Goal: Information Seeking & Learning: Learn about a topic

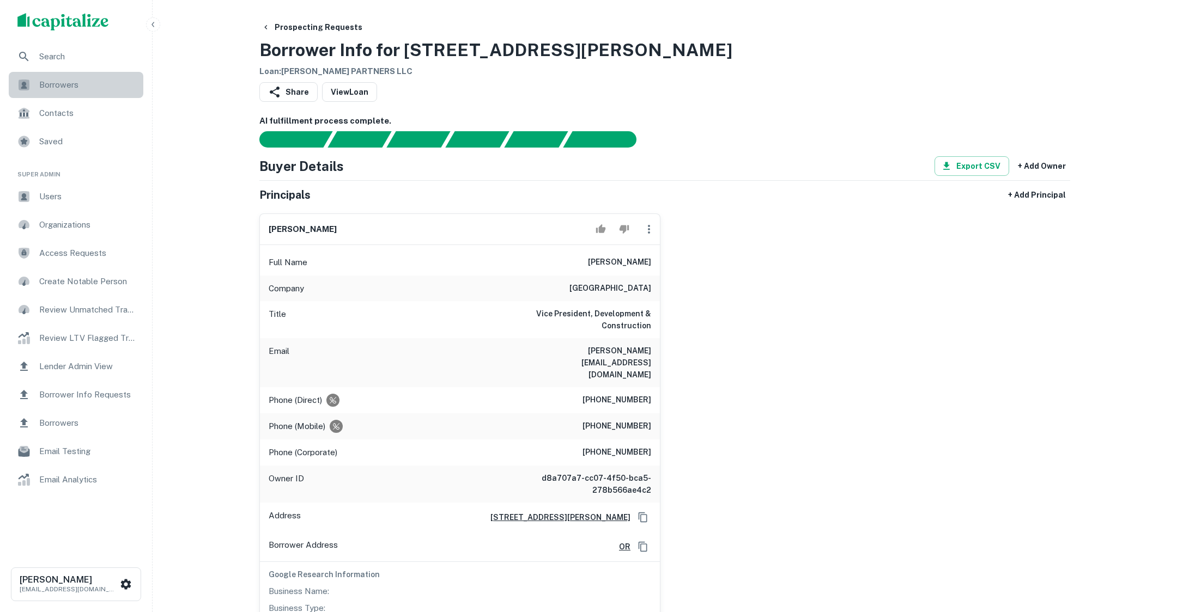
click at [75, 80] on span "Borrowers" at bounding box center [88, 84] width 98 height 13
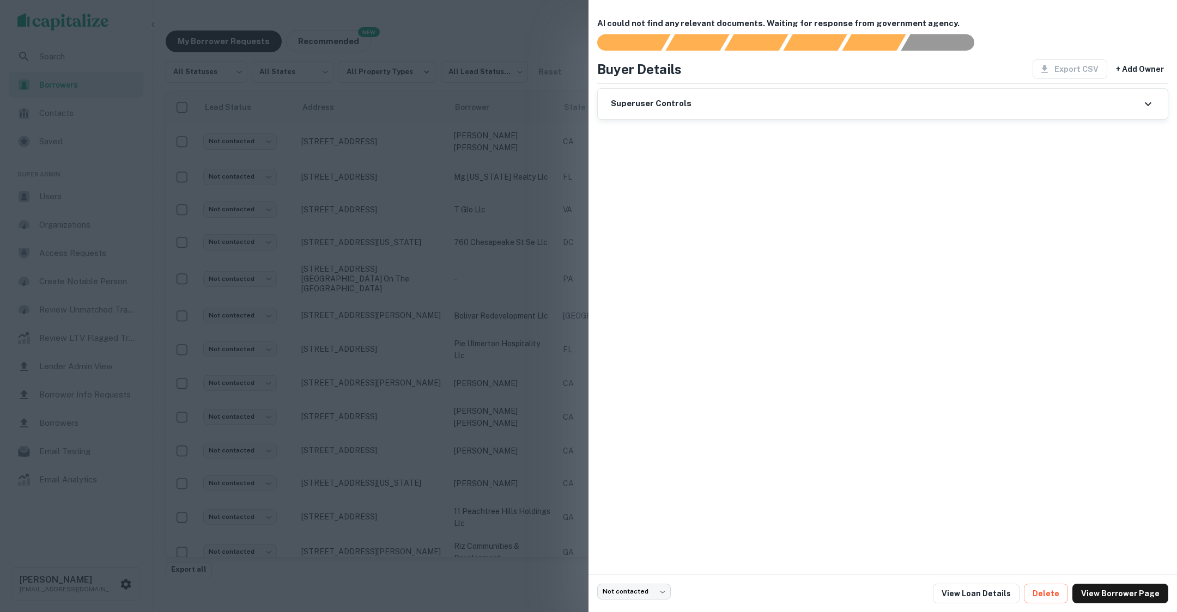
click at [508, 234] on div at bounding box center [588, 306] width 1177 height 612
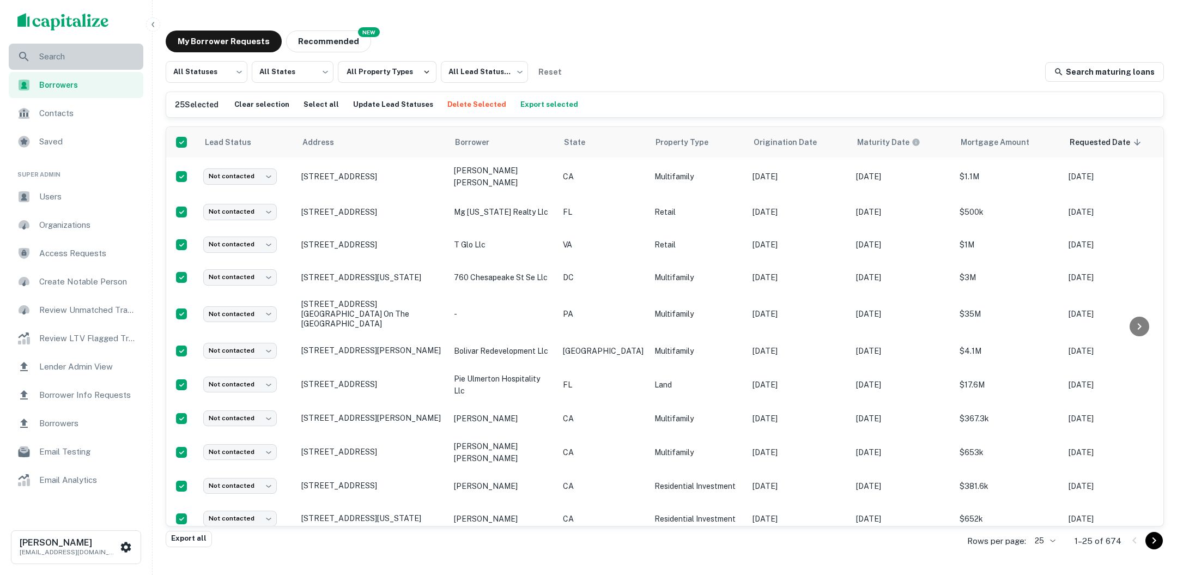
click at [98, 66] on div "Search" at bounding box center [76, 57] width 135 height 26
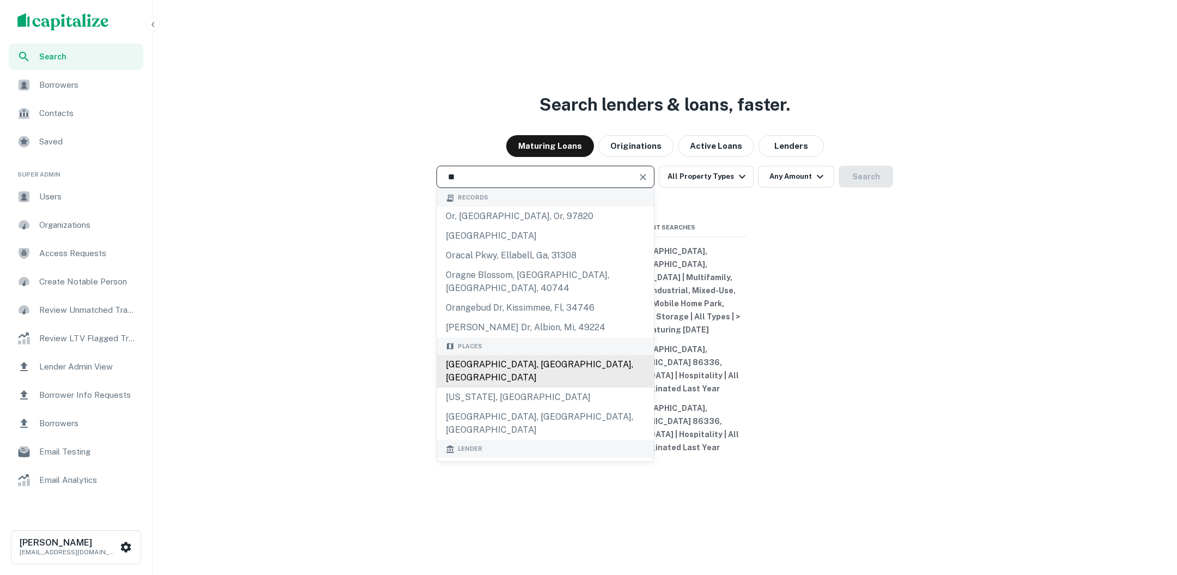
click at [485, 388] on div "Orlando, FL, USA" at bounding box center [545, 371] width 217 height 33
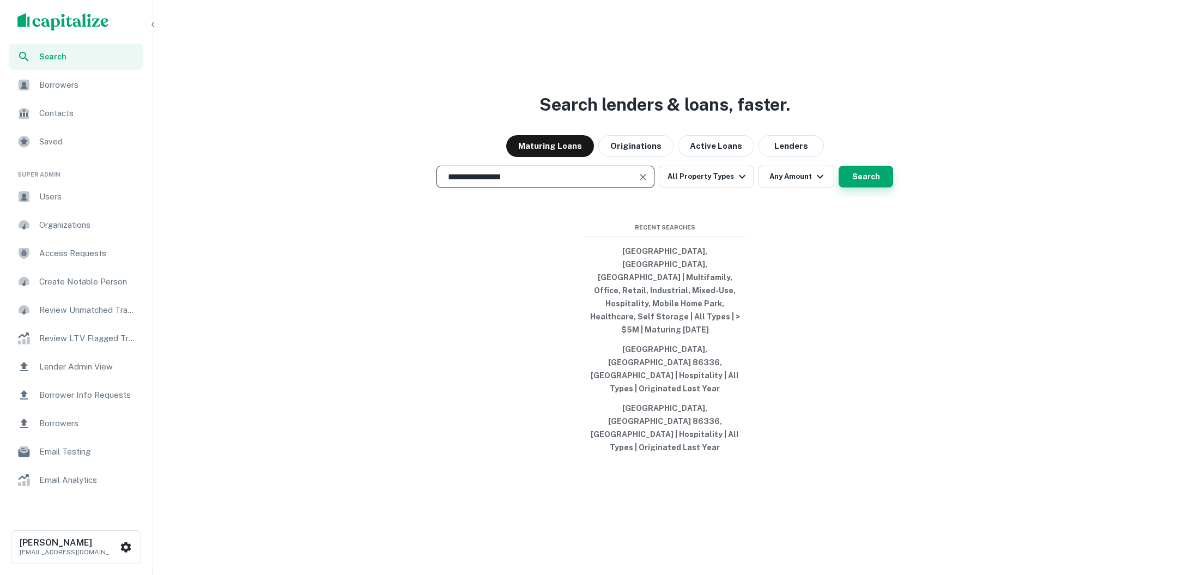
type input "**********"
click at [874, 187] on button "Search" at bounding box center [865, 177] width 54 height 22
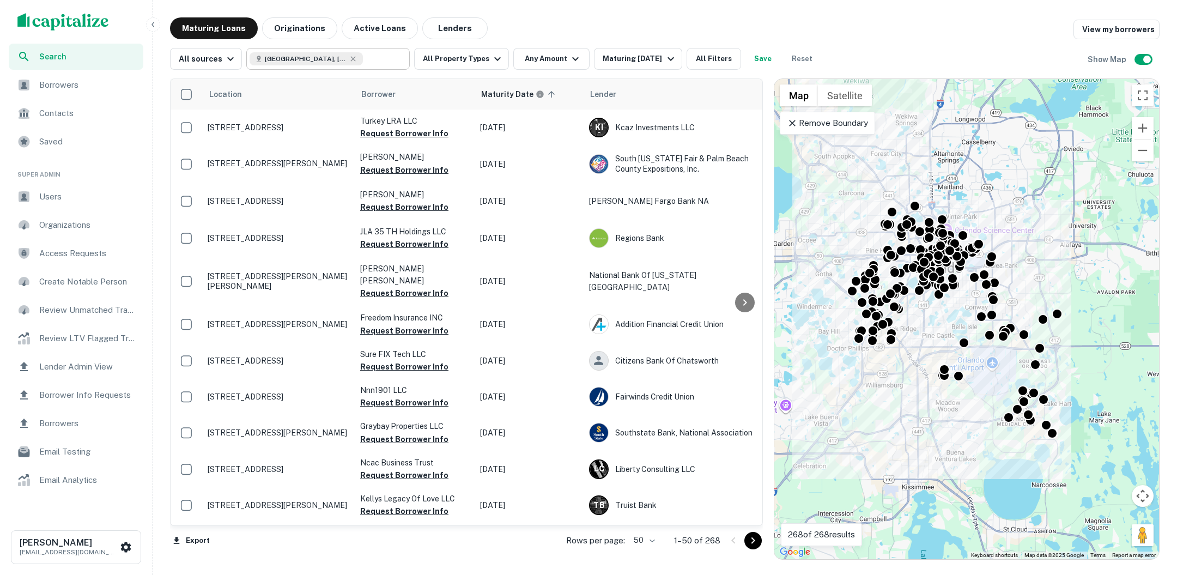
click at [363, 63] on input "text" at bounding box center [384, 58] width 42 height 15
click at [355, 63] on input "**********" at bounding box center [319, 58] width 139 height 15
type input "*******"
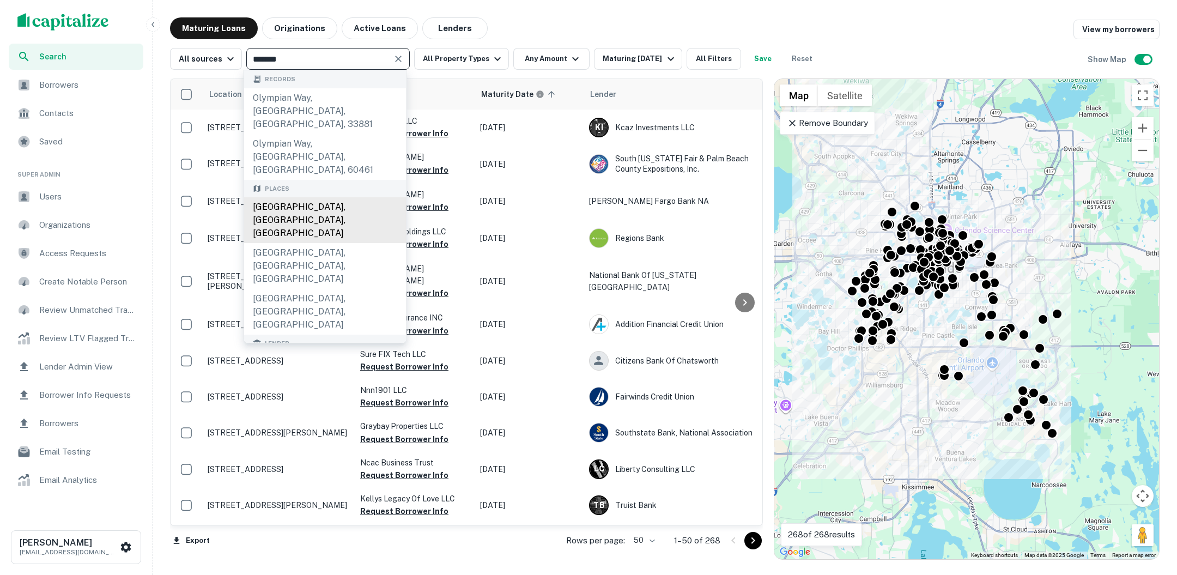
click at [331, 197] on div "Olympia, WA, USA" at bounding box center [325, 220] width 162 height 46
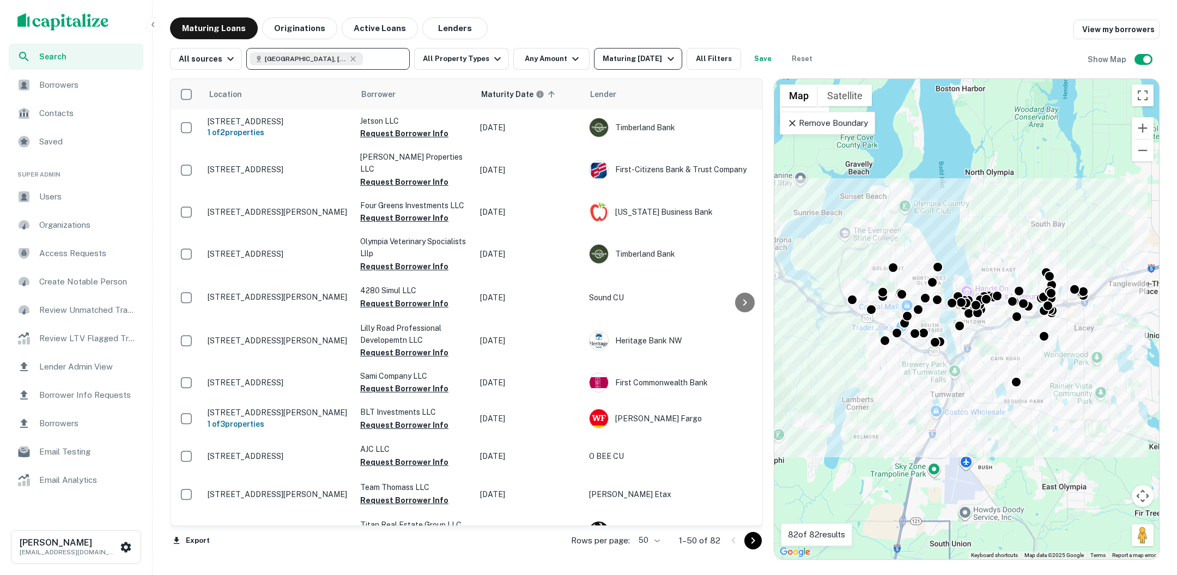
click at [665, 58] on icon "button" at bounding box center [670, 58] width 13 height 13
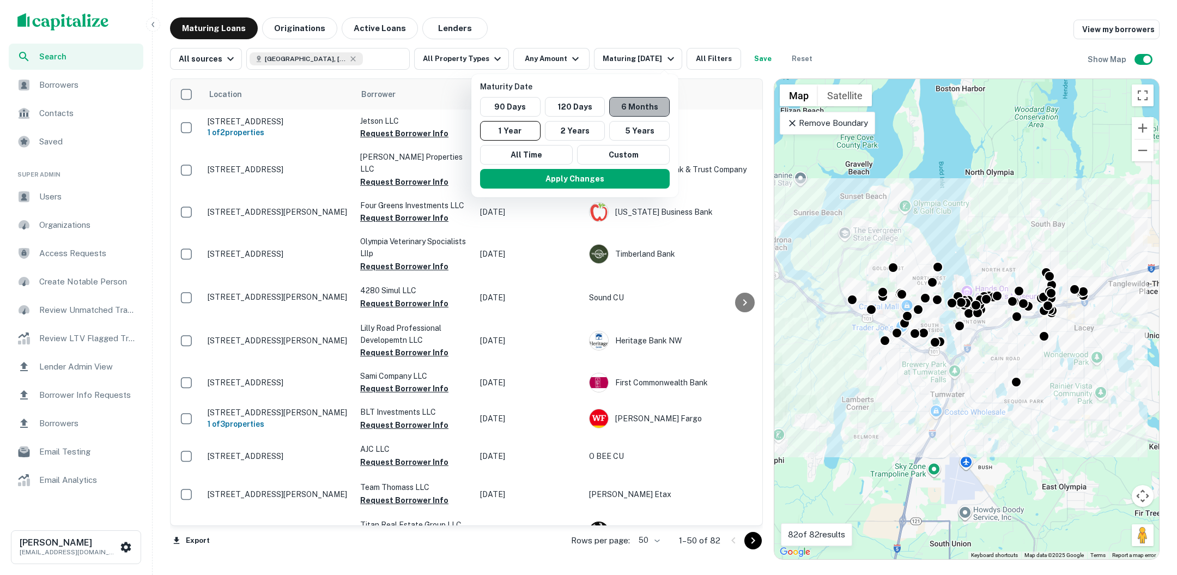
click at [633, 100] on button "6 Months" at bounding box center [639, 107] width 60 height 20
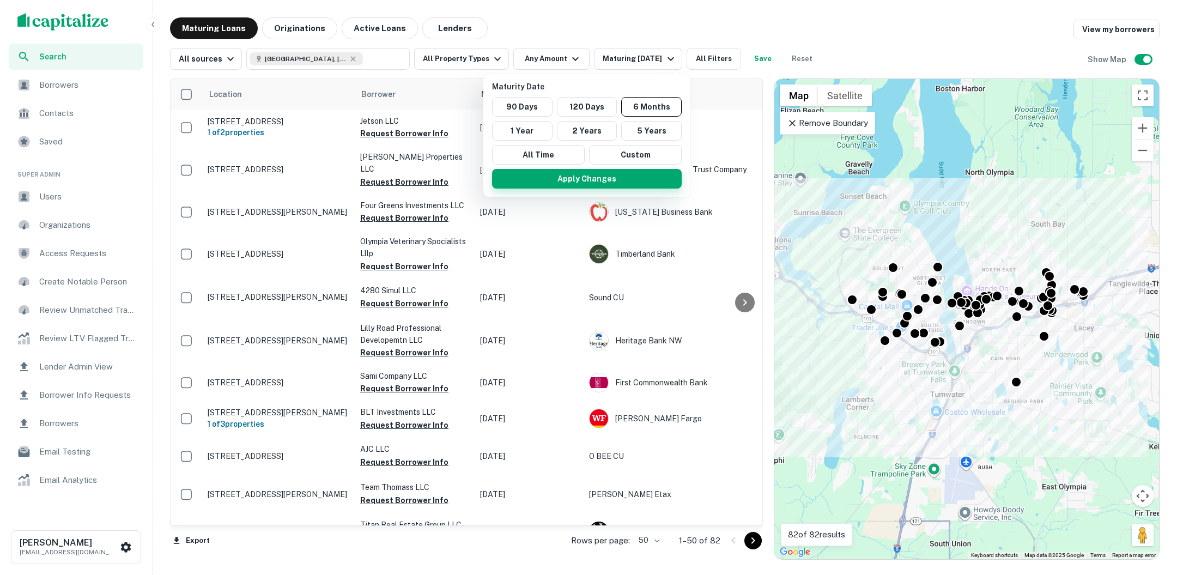
click at [607, 180] on button "Apply Changes" at bounding box center [587, 179] width 190 height 20
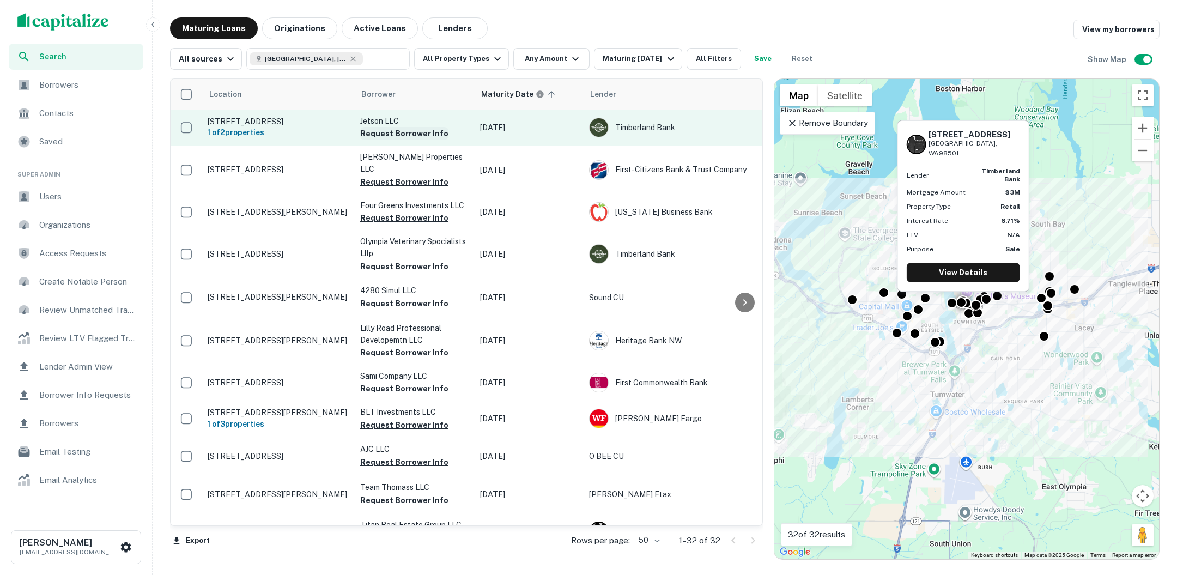
click at [409, 135] on button "Request Borrower Info" at bounding box center [404, 133] width 88 height 13
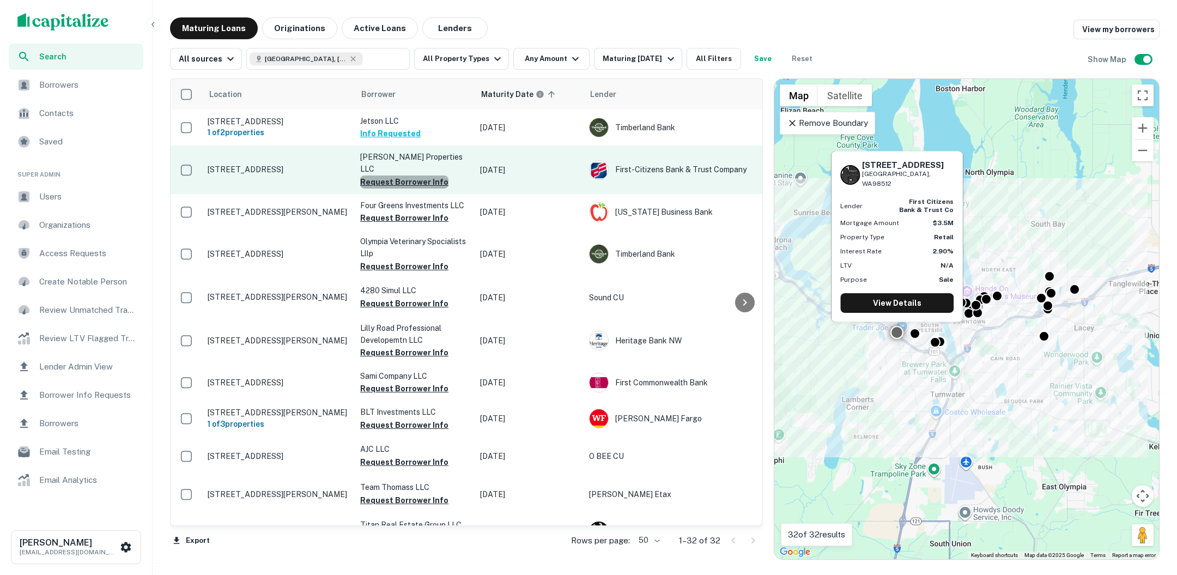
click at [415, 175] on button "Request Borrower Info" at bounding box center [404, 181] width 88 height 13
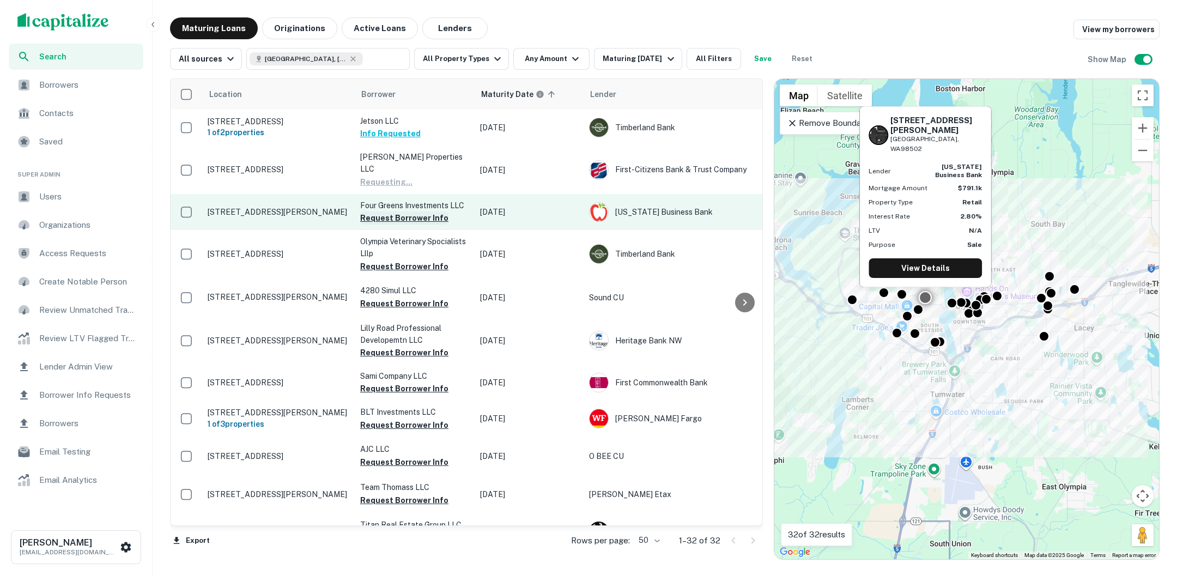
click at [411, 211] on button "Request Borrower Info" at bounding box center [404, 217] width 88 height 13
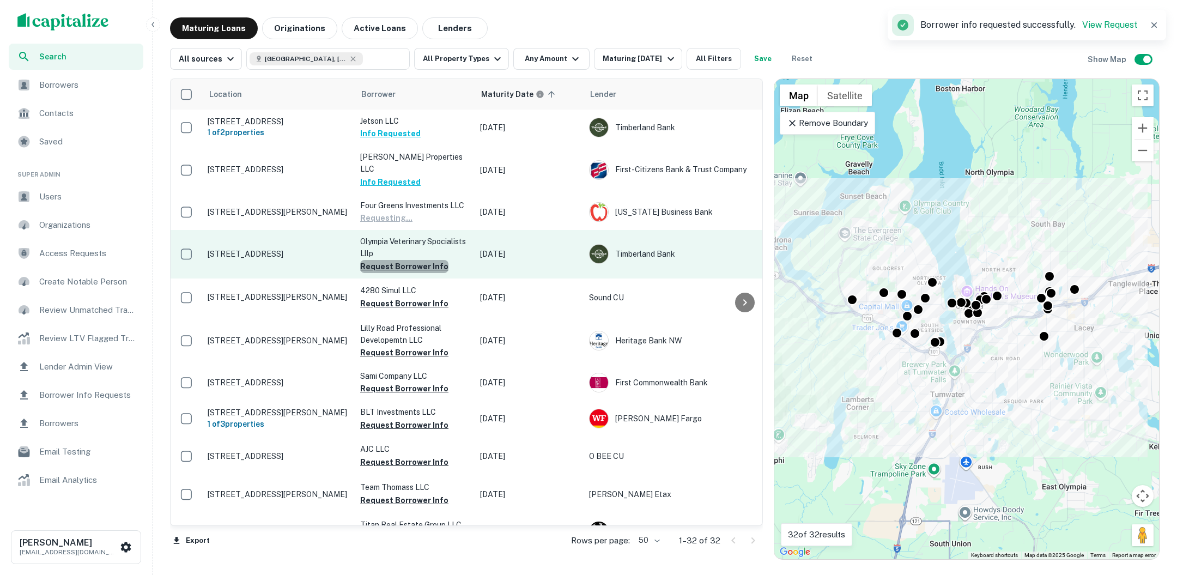
click at [407, 260] on button "Request Borrower Info" at bounding box center [404, 266] width 88 height 13
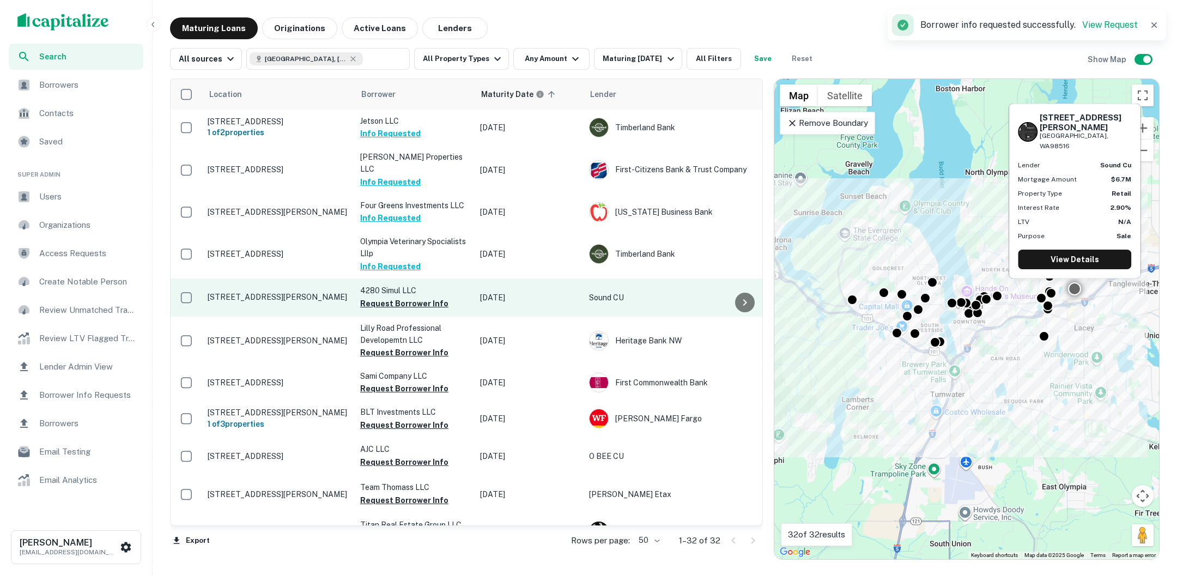
click at [268, 291] on td "[STREET_ADDRESS][PERSON_NAME]" at bounding box center [278, 297] width 153 height 38
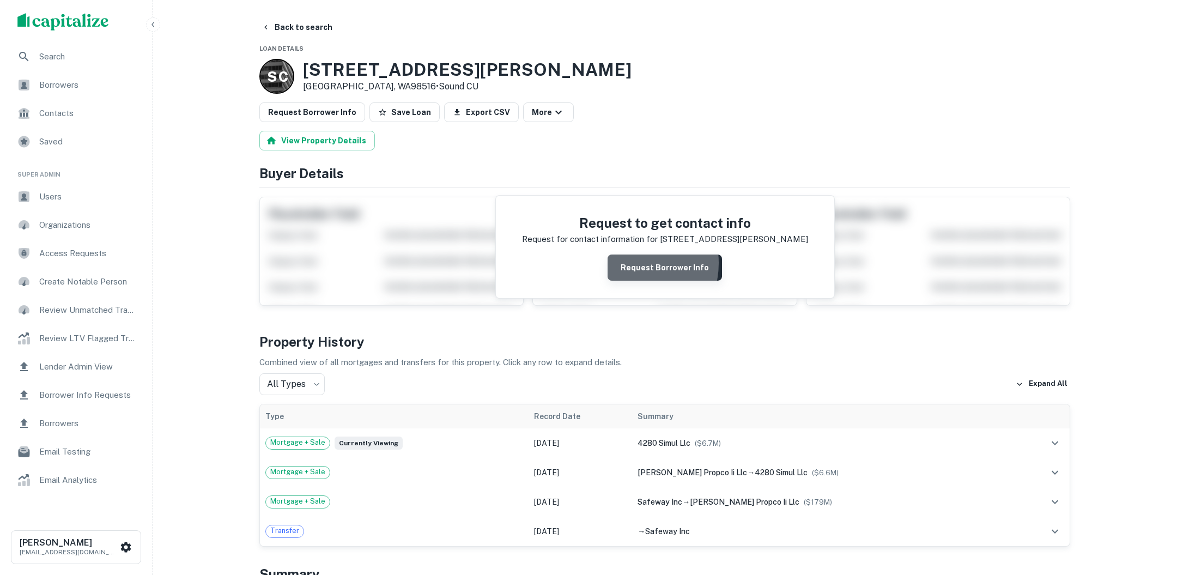
click at [632, 262] on button "Request Borrower Info" at bounding box center [664, 267] width 114 height 26
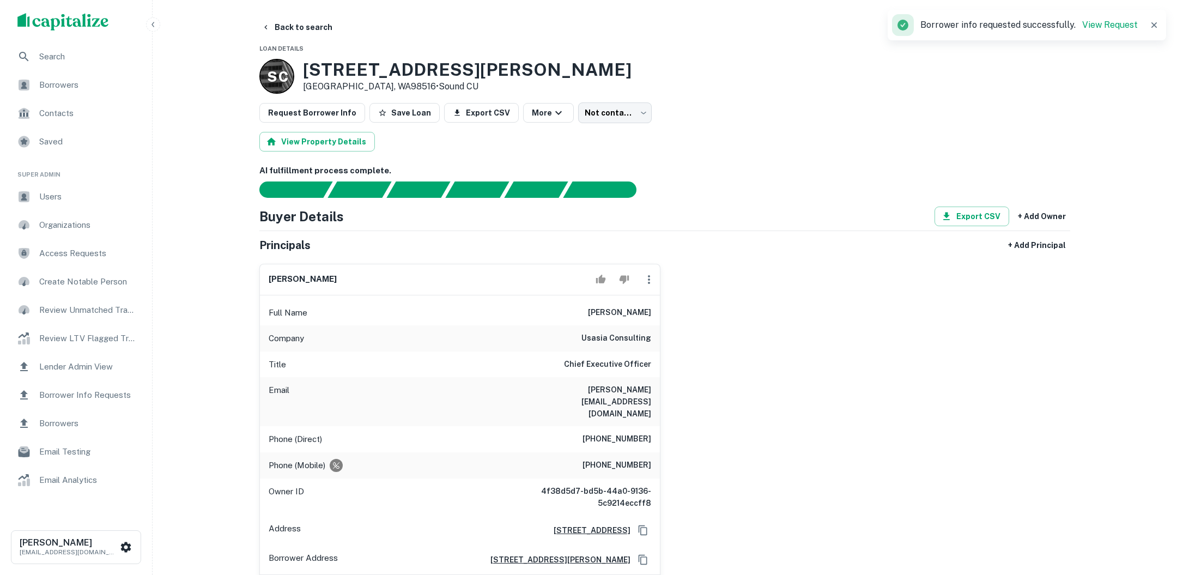
scroll to position [56, 0]
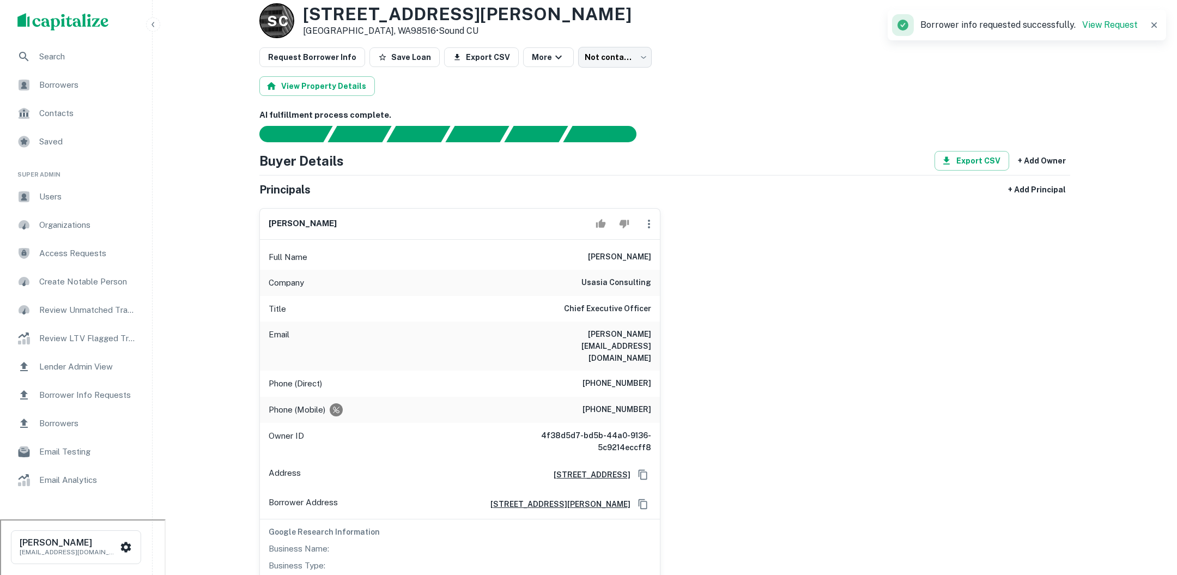
click at [63, 75] on div "Borrowers" at bounding box center [76, 85] width 135 height 26
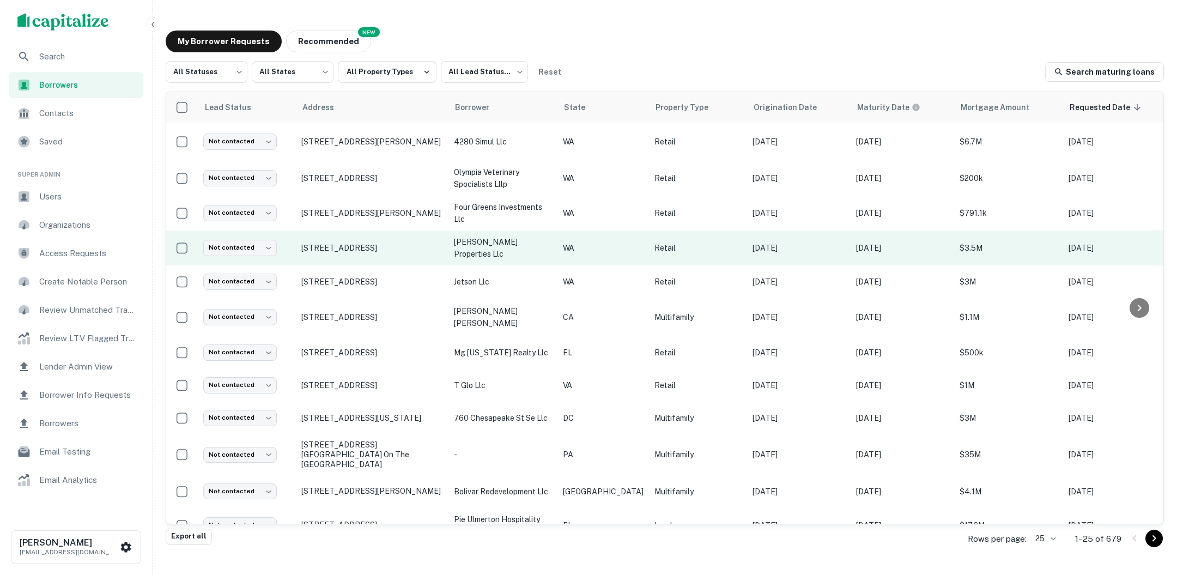
scroll to position [0, 173]
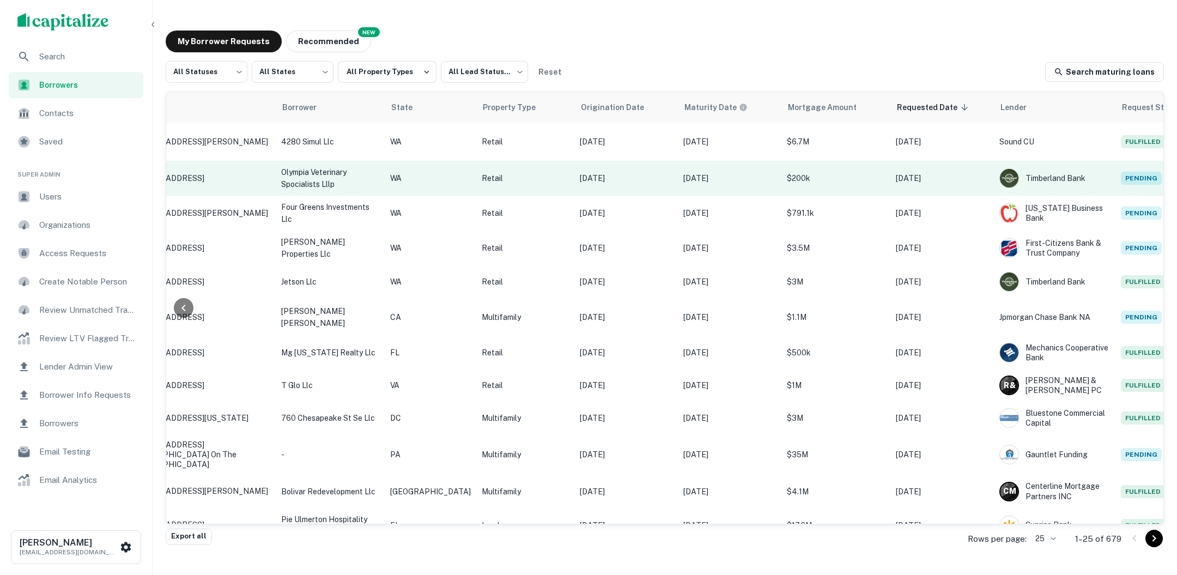
click at [1121, 182] on span "Pending" at bounding box center [1141, 178] width 41 height 13
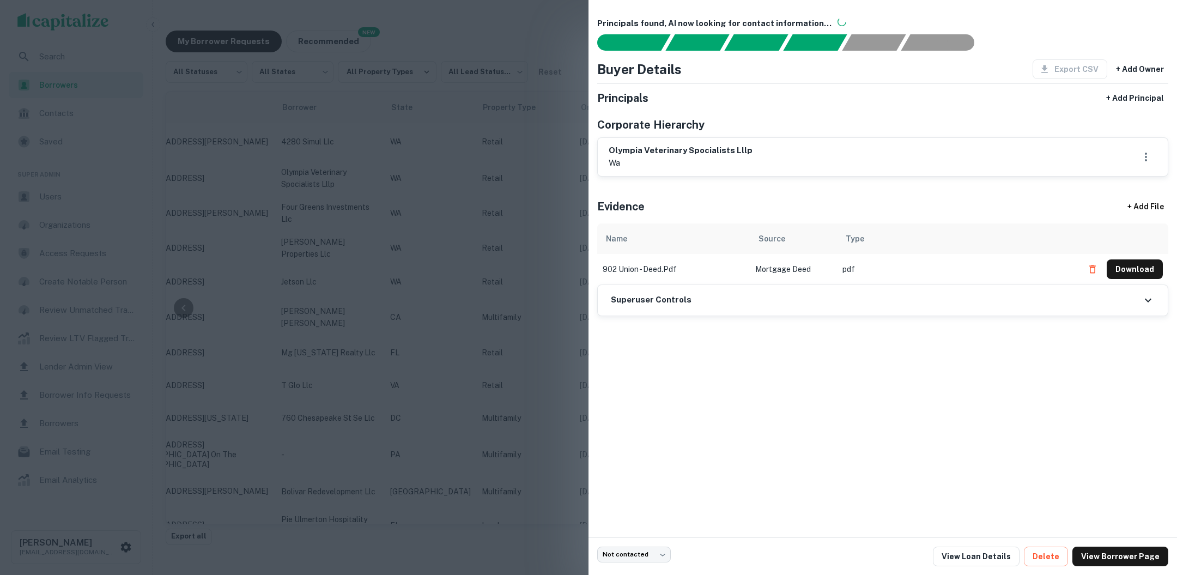
click at [531, 108] on div at bounding box center [588, 287] width 1177 height 575
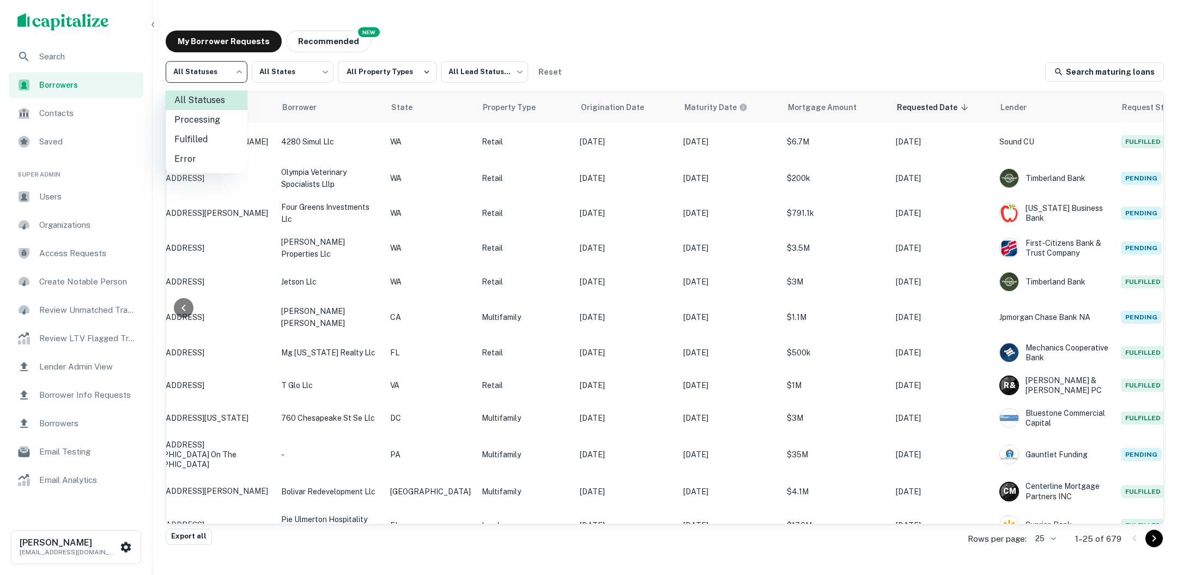
click at [240, 75] on body "Search Borrowers Contacts Saved Super Admin Users Organizations Access Requests…" at bounding box center [588, 287] width 1177 height 575
click at [209, 142] on li "Fulfilled" at bounding box center [207, 140] width 82 height 20
type input "*********"
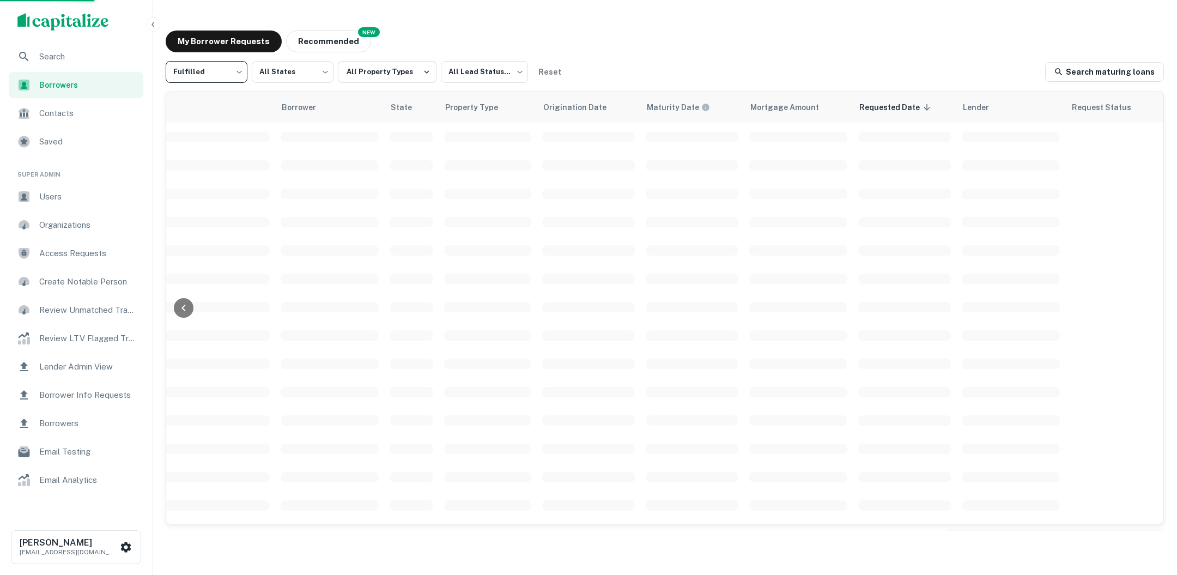
scroll to position [0, 172]
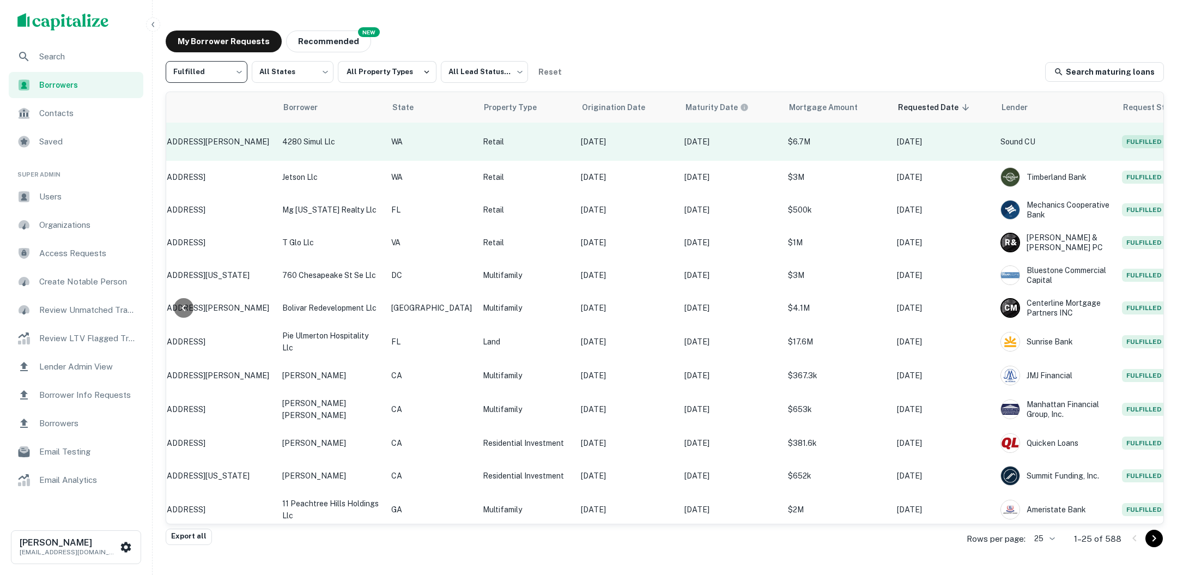
click at [824, 155] on td "$6.7M" at bounding box center [836, 142] width 109 height 38
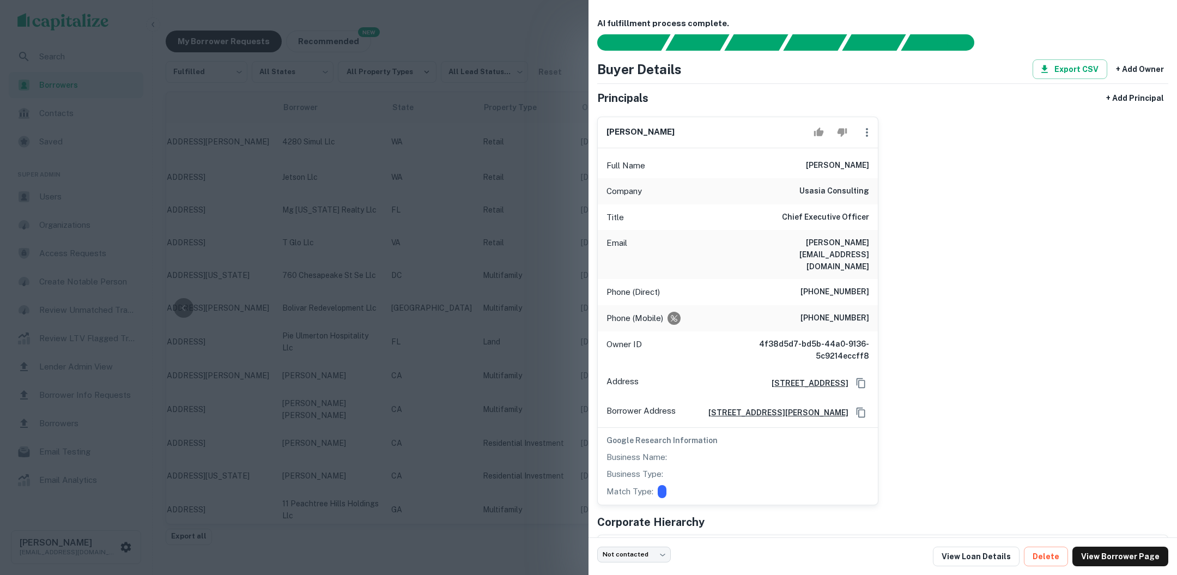
click at [433, 99] on div at bounding box center [588, 287] width 1177 height 575
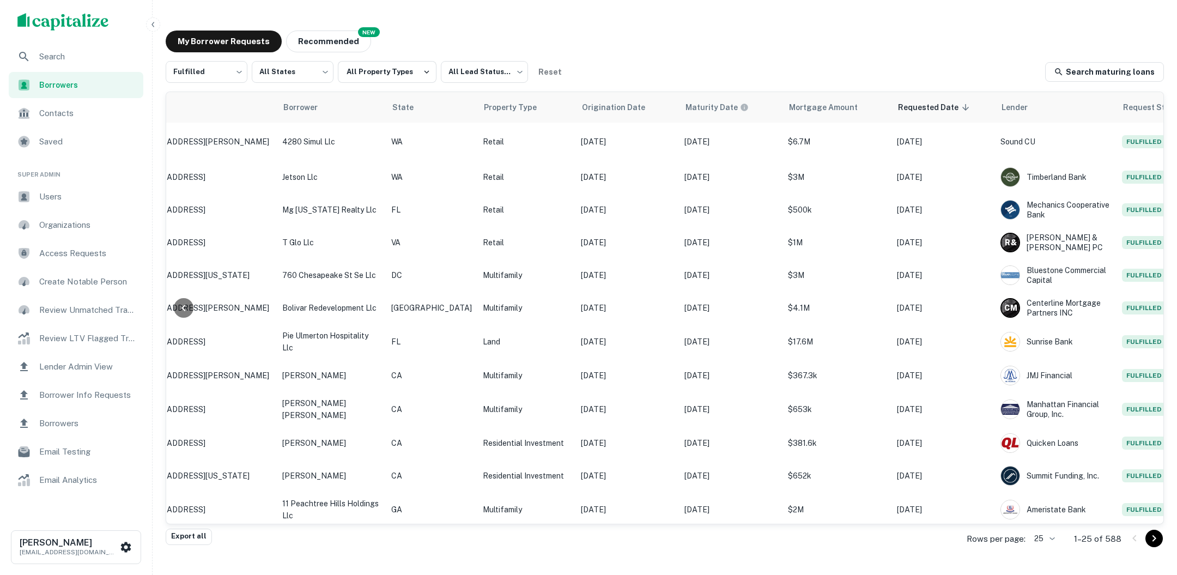
click at [68, 186] on div "Users" at bounding box center [76, 197] width 135 height 26
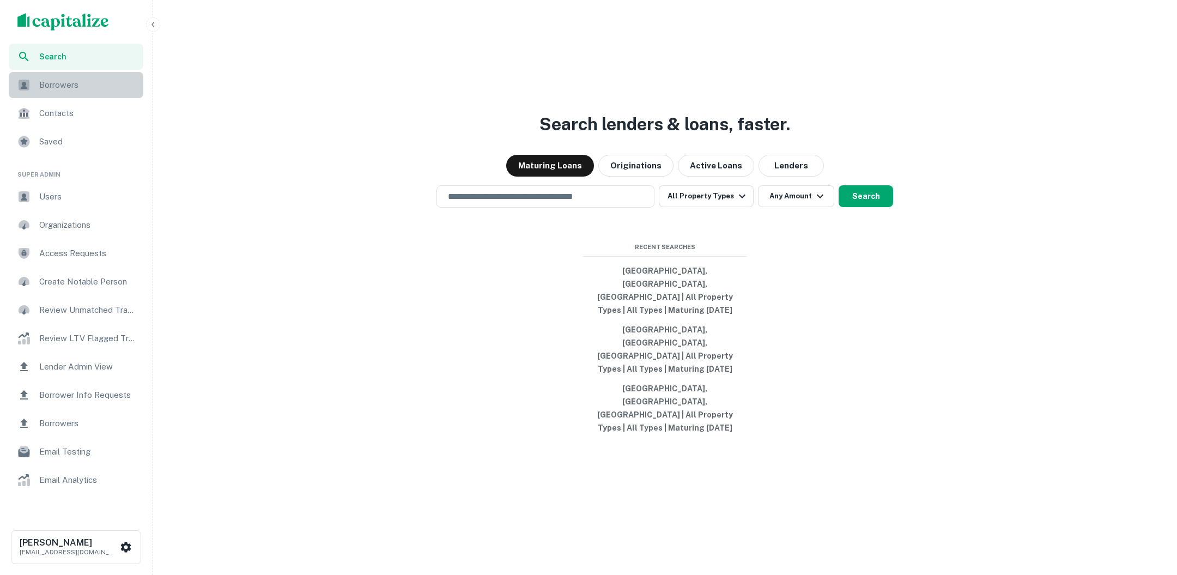
click at [56, 93] on div "Borrowers" at bounding box center [76, 85] width 135 height 26
